Goal: Task Accomplishment & Management: Use online tool/utility

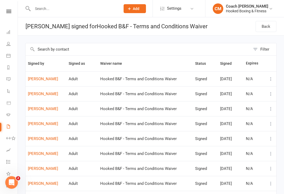
click at [11, 11] on icon at bounding box center [8, 11] width 5 height 3
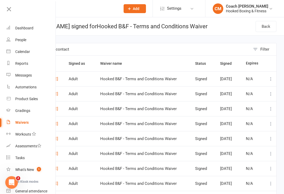
click at [28, 24] on link "Dashboard" at bounding box center [31, 28] width 50 height 12
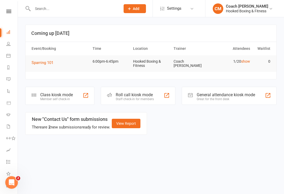
click at [47, 58] on td "Sparring 101" at bounding box center [59, 62] width 61 height 15
click at [64, 96] on div "Class kiosk mode" at bounding box center [56, 95] width 33 height 5
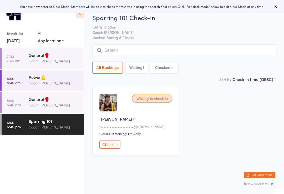
click at [147, 50] on input "search" at bounding box center [183, 50] width 183 height 12
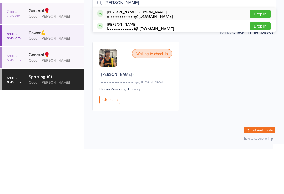
type input "[PERSON_NAME]"
click at [154, 59] on div "m••••••••••••r@[DOMAIN_NAME]" at bounding box center [140, 61] width 66 height 4
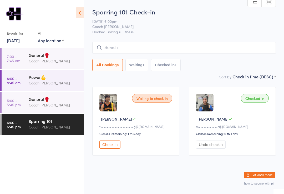
click at [114, 141] on button "Check in" at bounding box center [109, 145] width 21 height 8
